Goal: Check status: Check status

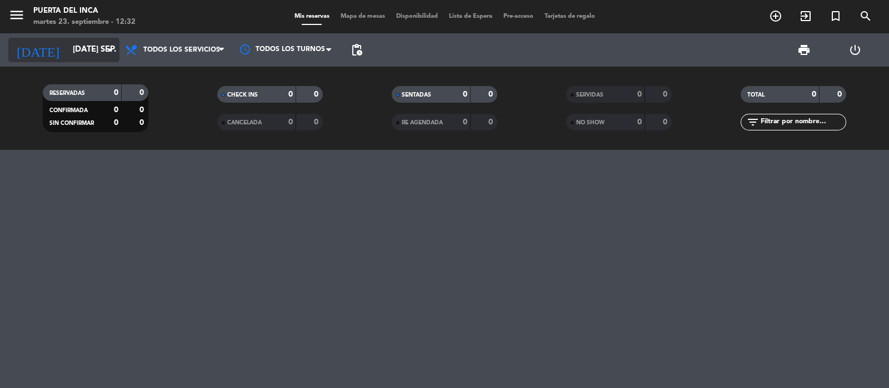
click at [67, 39] on input "[DATE] sep." at bounding box center [120, 49] width 107 height 21
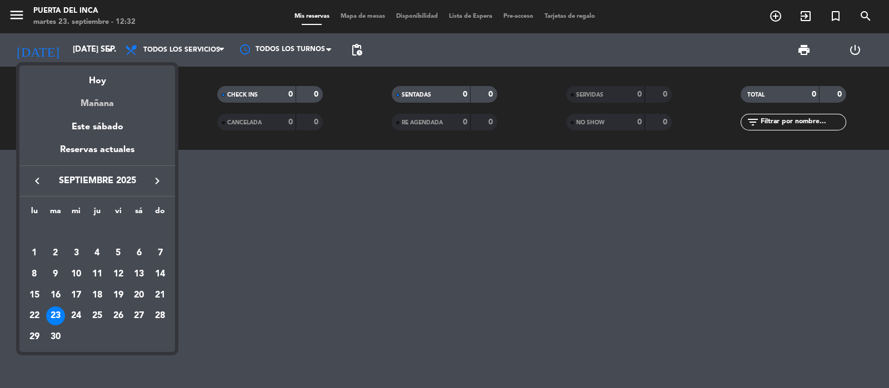
click at [101, 101] on div "Mañana" at bounding box center [97, 99] width 156 height 23
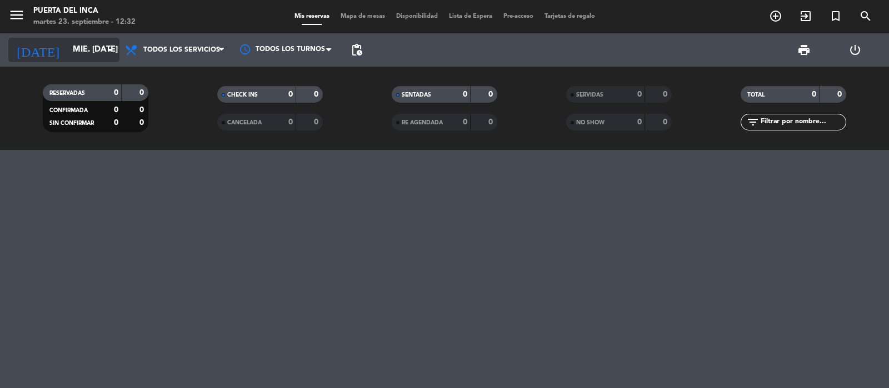
click at [73, 53] on input "mié. [DATE]" at bounding box center [120, 49] width 107 height 21
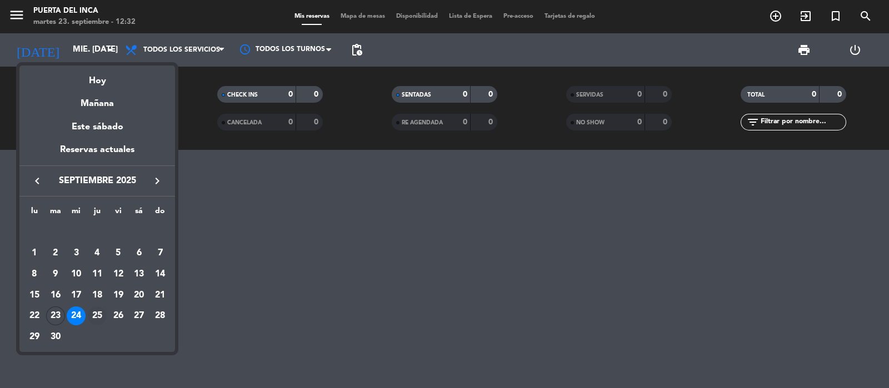
click at [101, 308] on div "25" at bounding box center [97, 316] width 19 height 19
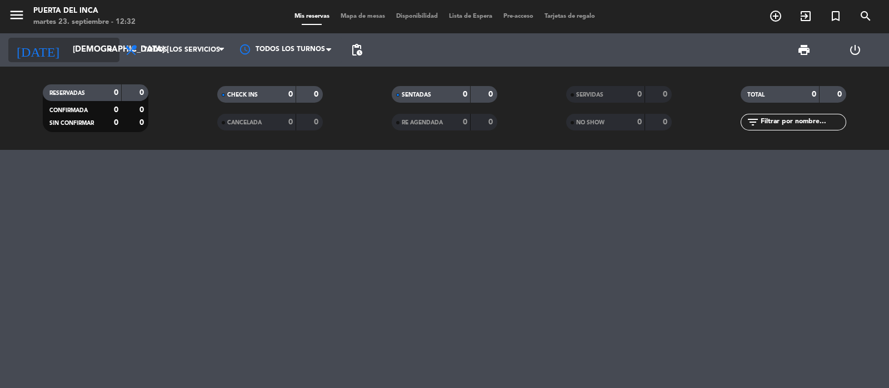
click at [92, 54] on input "[DEMOGRAPHIC_DATA] [DATE]" at bounding box center [120, 49] width 107 height 21
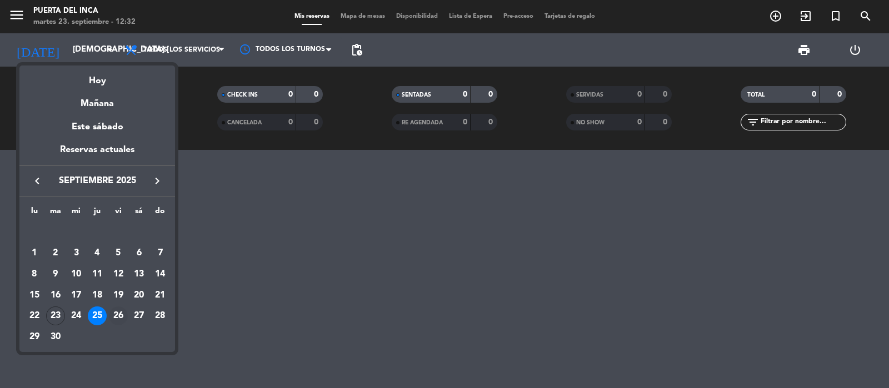
click at [122, 312] on div "26" at bounding box center [118, 316] width 19 height 19
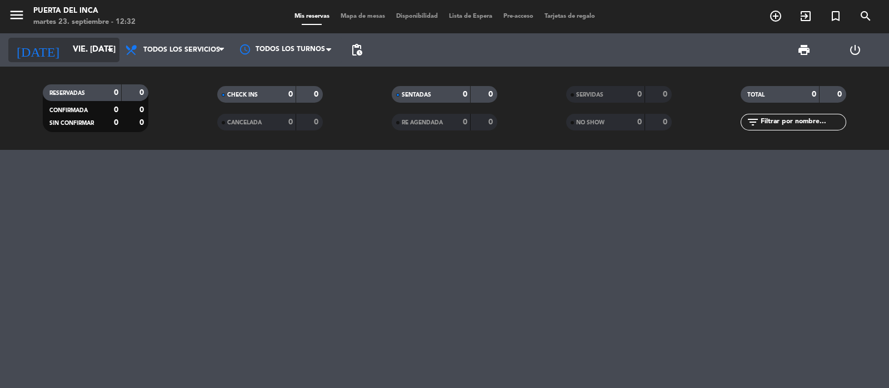
click at [92, 56] on input "vie. [DATE]" at bounding box center [120, 49] width 107 height 21
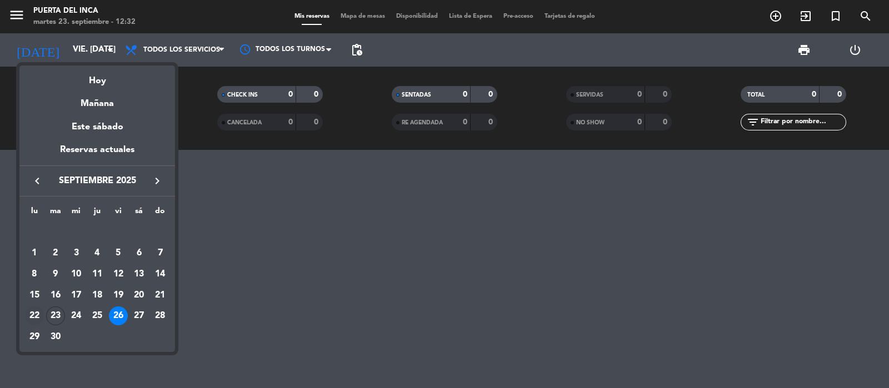
click at [36, 318] on div "22" at bounding box center [34, 316] width 19 height 19
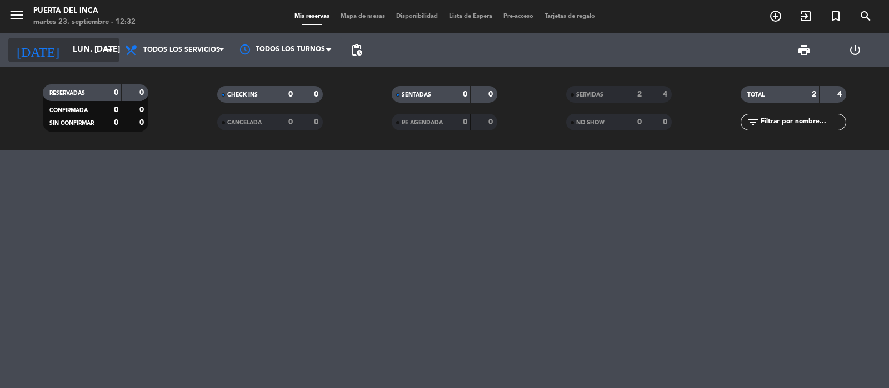
click at [89, 40] on input "lun. [DATE]" at bounding box center [120, 49] width 107 height 21
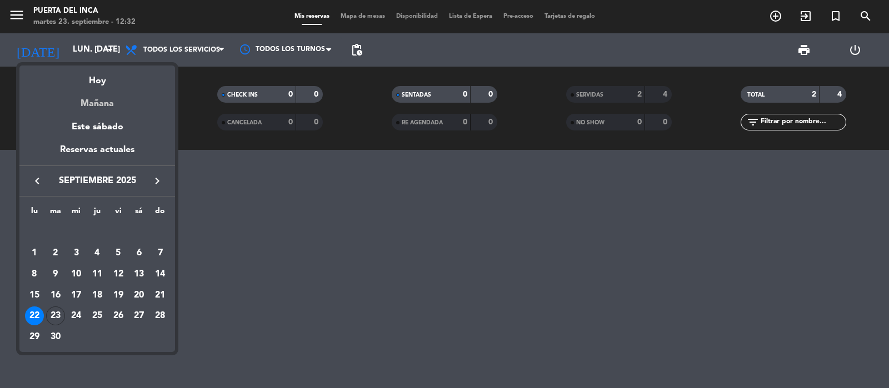
click at [90, 91] on div "Mañana" at bounding box center [97, 99] width 156 height 23
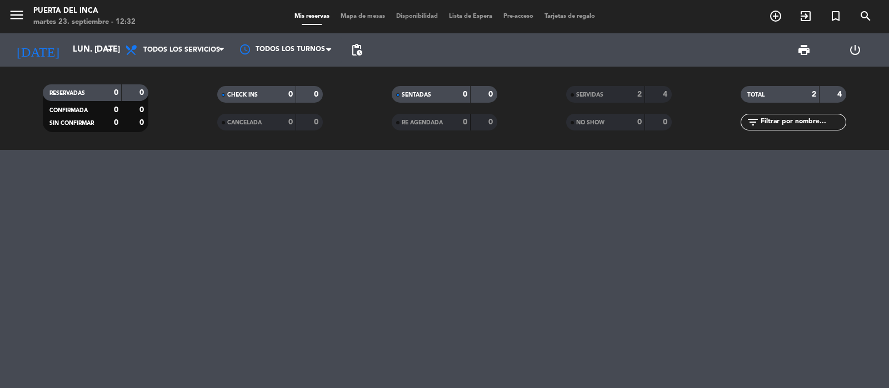
type input "mié. [DATE]"
